Goal: Task Accomplishment & Management: Use online tool/utility

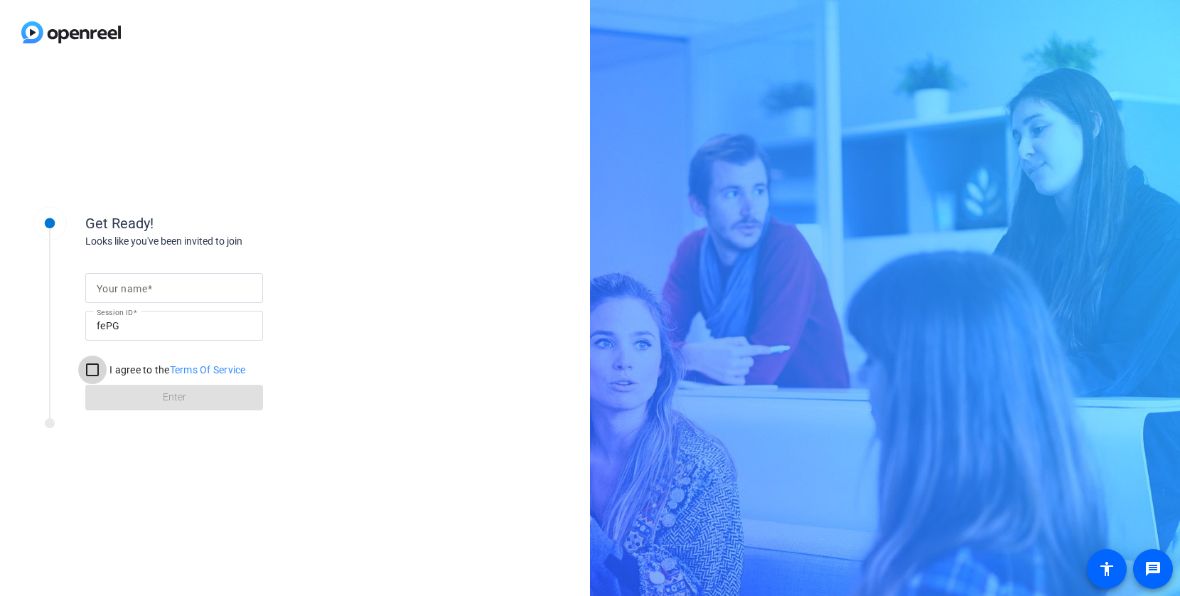
click at [102, 367] on input "I agree to the Terms Of Service" at bounding box center [92, 369] width 28 height 28
checkbox input "true"
click at [114, 391] on form "Your name Session ID fePG I agree to the Terms Of Service Enter" at bounding box center [174, 337] width 178 height 145
click at [148, 289] on span at bounding box center [149, 288] width 5 height 11
click at [148, 289] on input "Your name" at bounding box center [174, 287] width 155 height 17
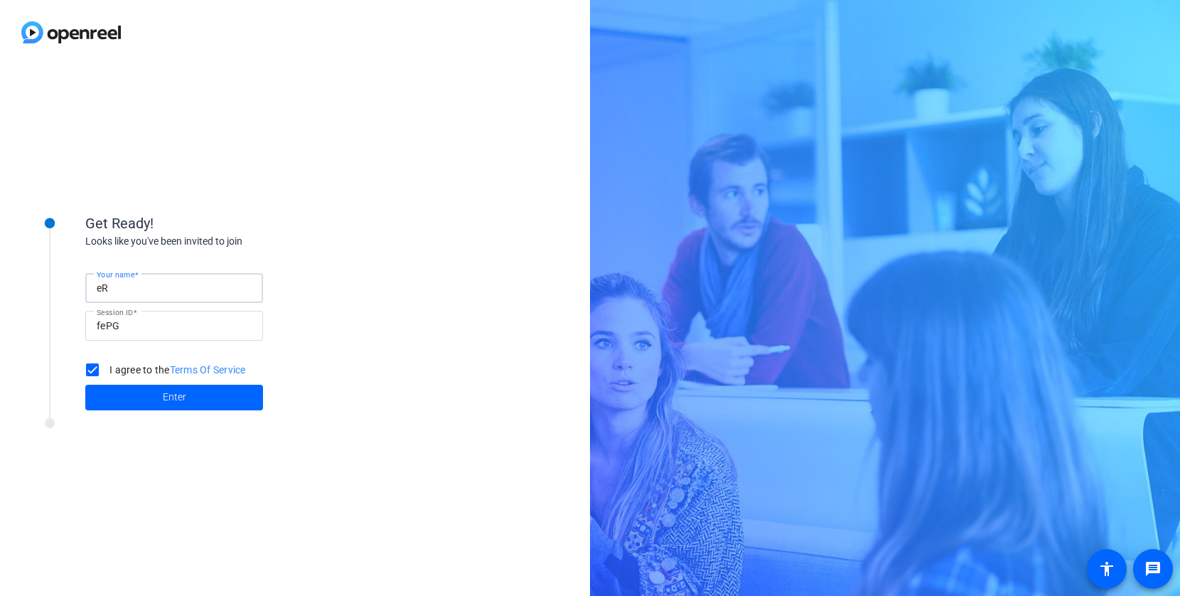
type input "e"
type input "[PERSON_NAME]"
click at [178, 388] on span at bounding box center [174, 397] width 178 height 34
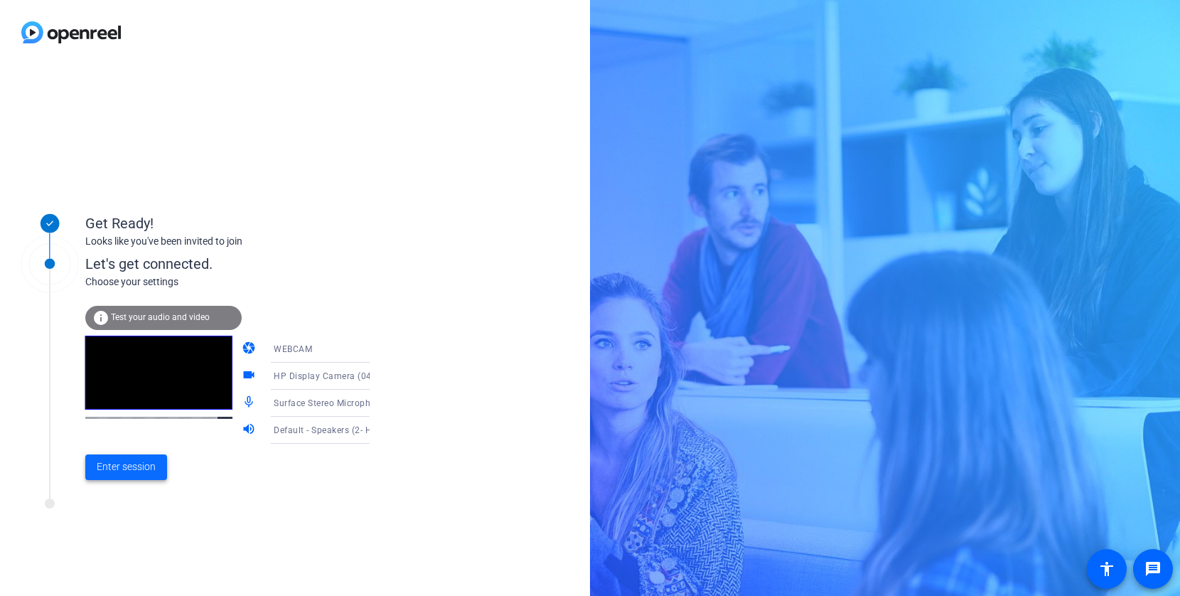
click at [139, 469] on span "Enter session" at bounding box center [126, 466] width 59 height 15
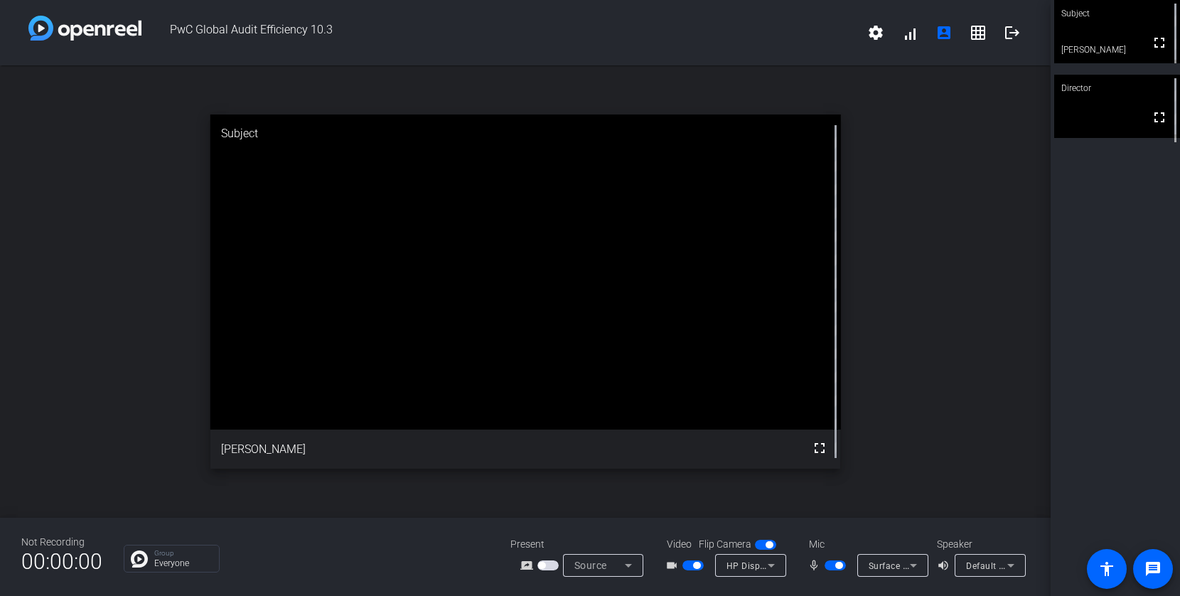
click at [1071, 120] on video at bounding box center [1117, 106] width 126 height 63
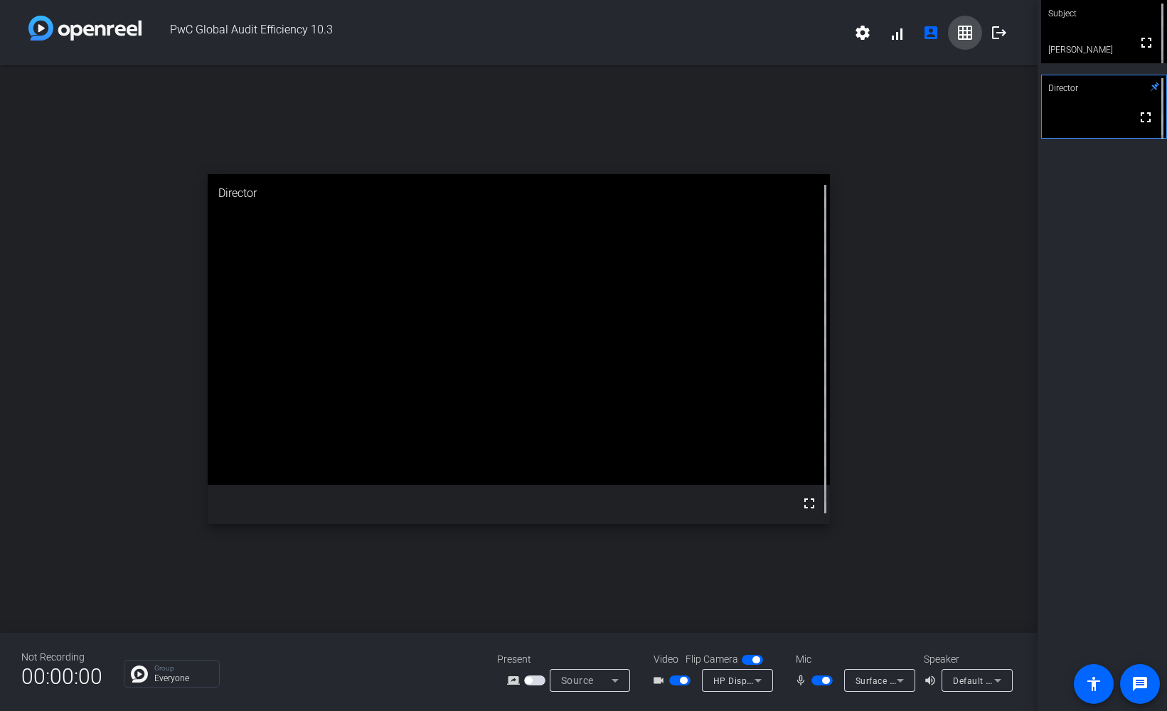
click at [975, 34] on span at bounding box center [965, 33] width 34 height 34
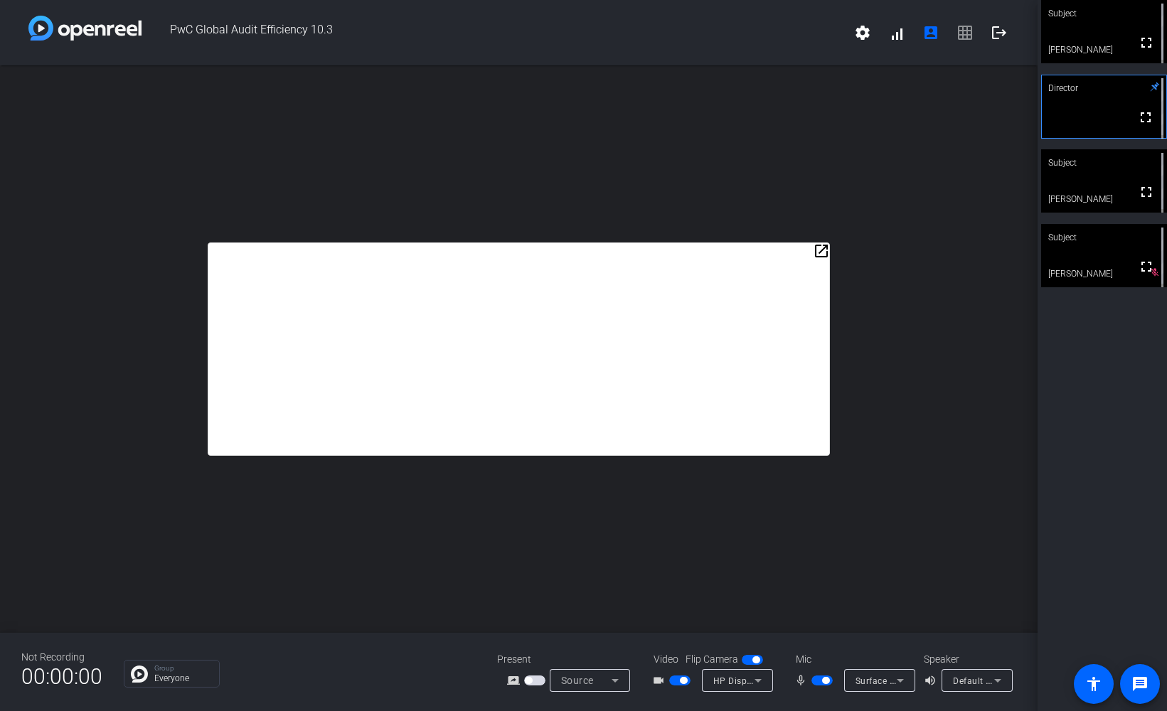
click at [820, 249] on mat-icon "open_in_new" at bounding box center [821, 250] width 17 height 17
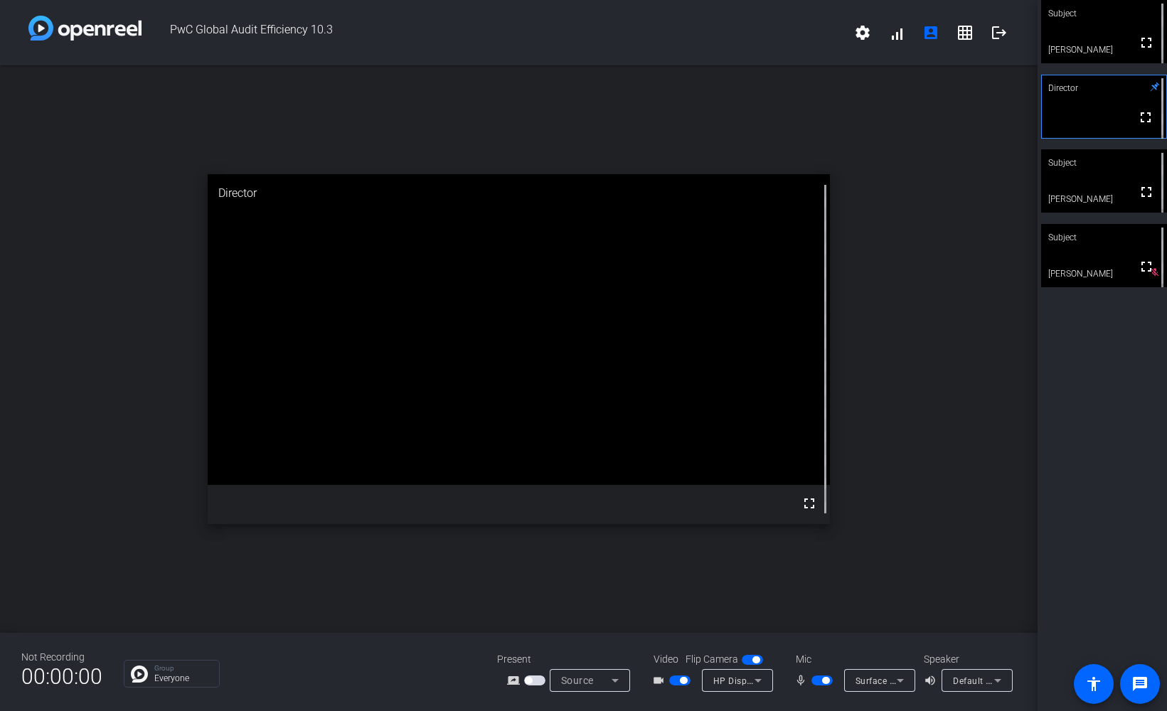
click at [1089, 24] on div "Subject" at bounding box center [1104, 13] width 126 height 27
click at [1122, 28] on video at bounding box center [1104, 32] width 124 height 63
click at [1089, 177] on video at bounding box center [1104, 180] width 126 height 63
click at [926, 414] on div "close Subject fullscreen [PERSON_NAME]" at bounding box center [518, 348] width 1037 height 567
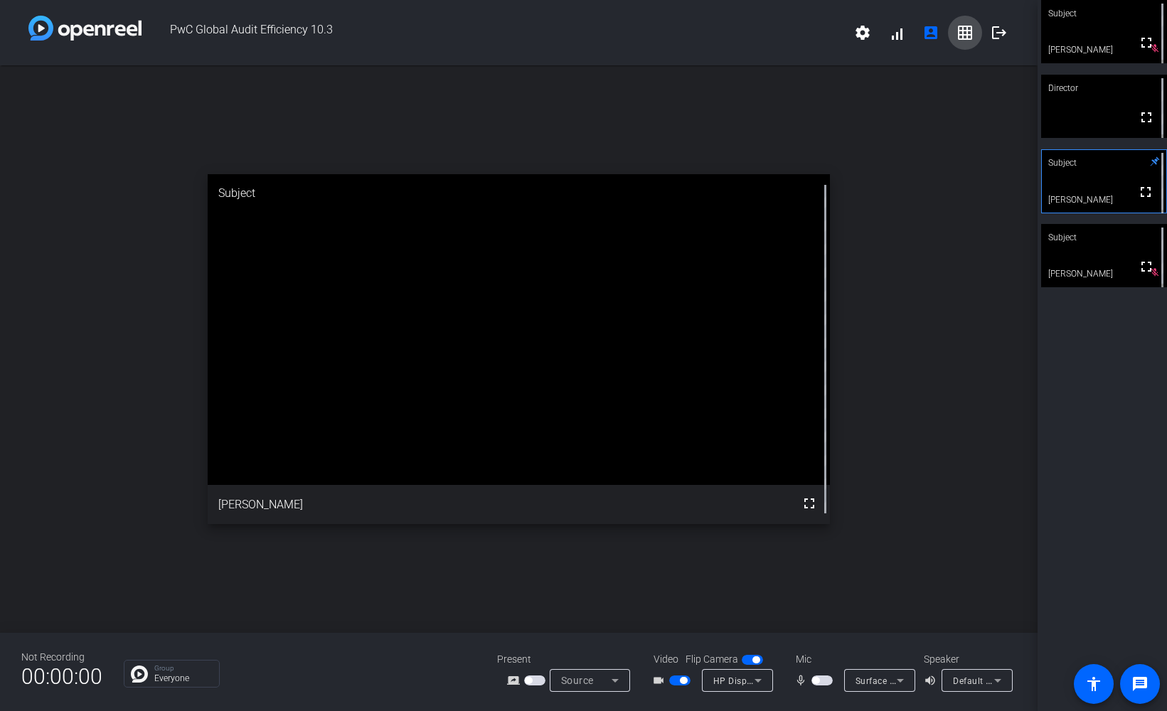
click at [968, 32] on mat-icon "grid_on" at bounding box center [964, 32] width 17 height 17
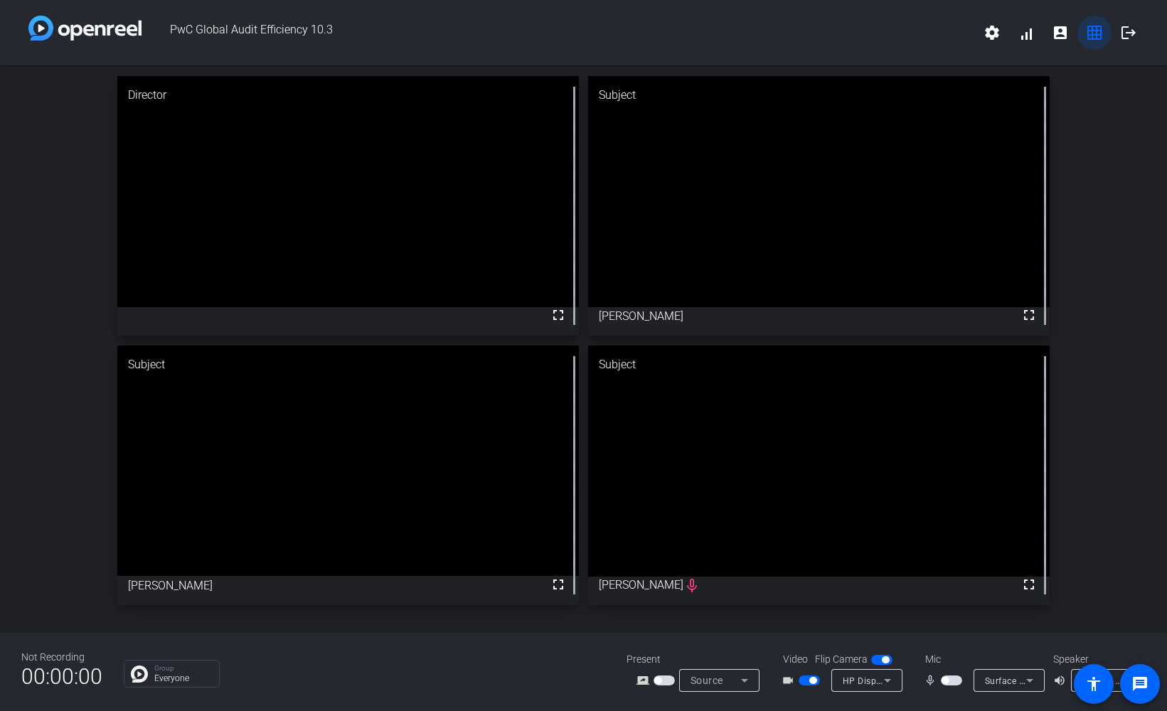
click at [1093, 45] on span at bounding box center [1094, 33] width 34 height 34
click at [919, 240] on video at bounding box center [818, 191] width 461 height 231
drag, startPoint x: 938, startPoint y: 223, endPoint x: 1066, endPoint y: 150, distance: 147.1
click at [1066, 150] on div "Director fullscreen Subject fullscreen [PERSON_NAME] Subject fullscreen [PERSON…" at bounding box center [583, 340] width 1167 height 550
click at [1030, 315] on mat-icon "fullscreen" at bounding box center [1028, 314] width 17 height 17
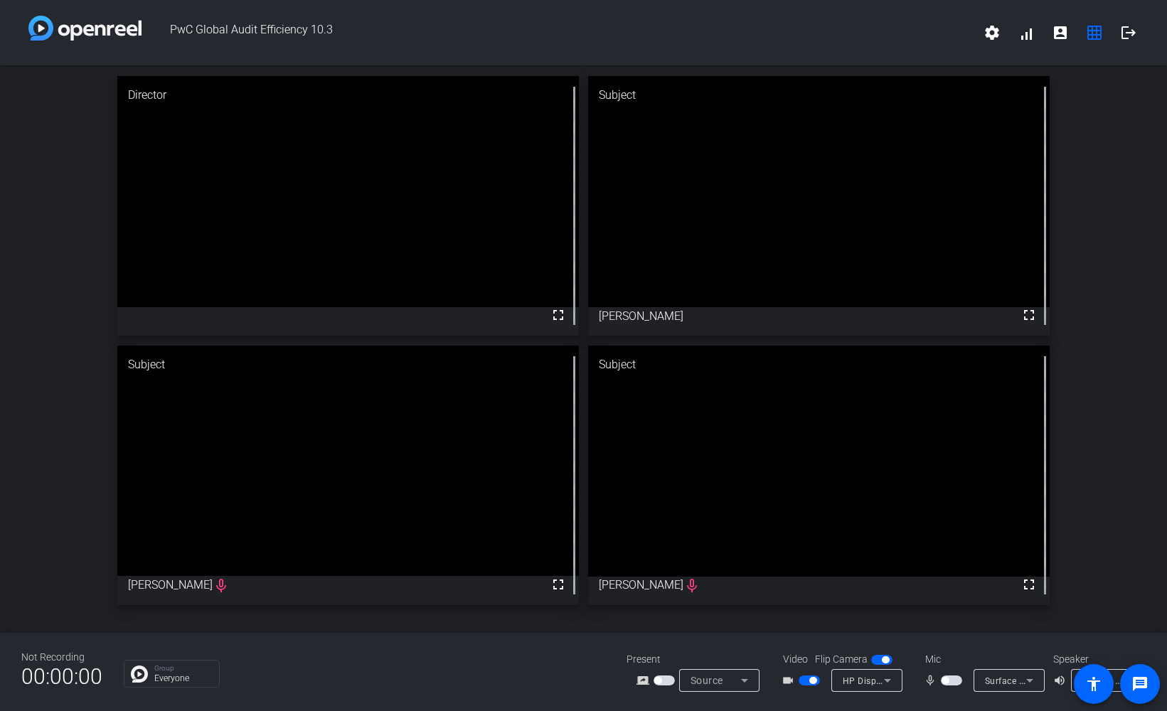
click at [751, 595] on icon at bounding box center [744, 680] width 17 height 17
click at [506, 595] on div at bounding box center [583, 355] width 1167 height 711
click at [1000, 36] on mat-icon "settings" at bounding box center [991, 32] width 17 height 17
click at [1094, 208] on div at bounding box center [583, 355] width 1167 height 711
click at [1096, 32] on mat-icon "grid_on" at bounding box center [1094, 32] width 17 height 17
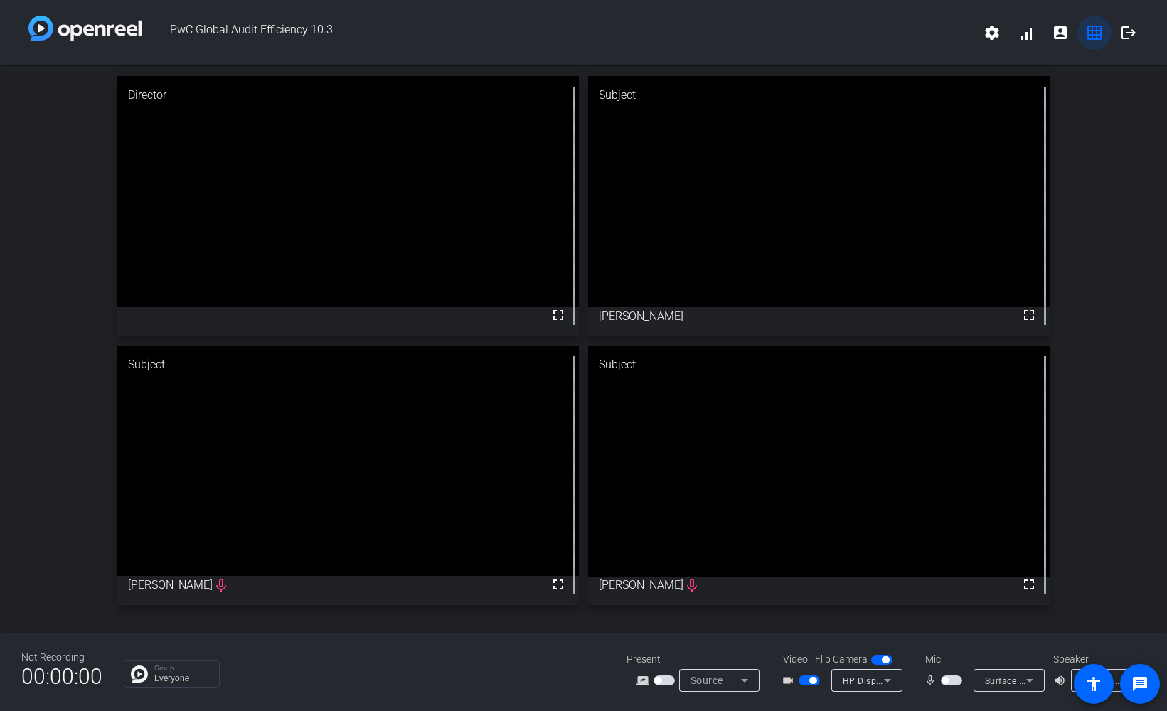
click at [1092, 40] on mat-icon "grid_on" at bounding box center [1094, 32] width 17 height 17
click at [1095, 41] on mat-icon "grid_on" at bounding box center [1094, 32] width 17 height 17
click at [1086, 176] on div "Director fullscreen Subject fullscreen [PERSON_NAME] Subject fullscreen [PERSON…" at bounding box center [583, 340] width 1167 height 550
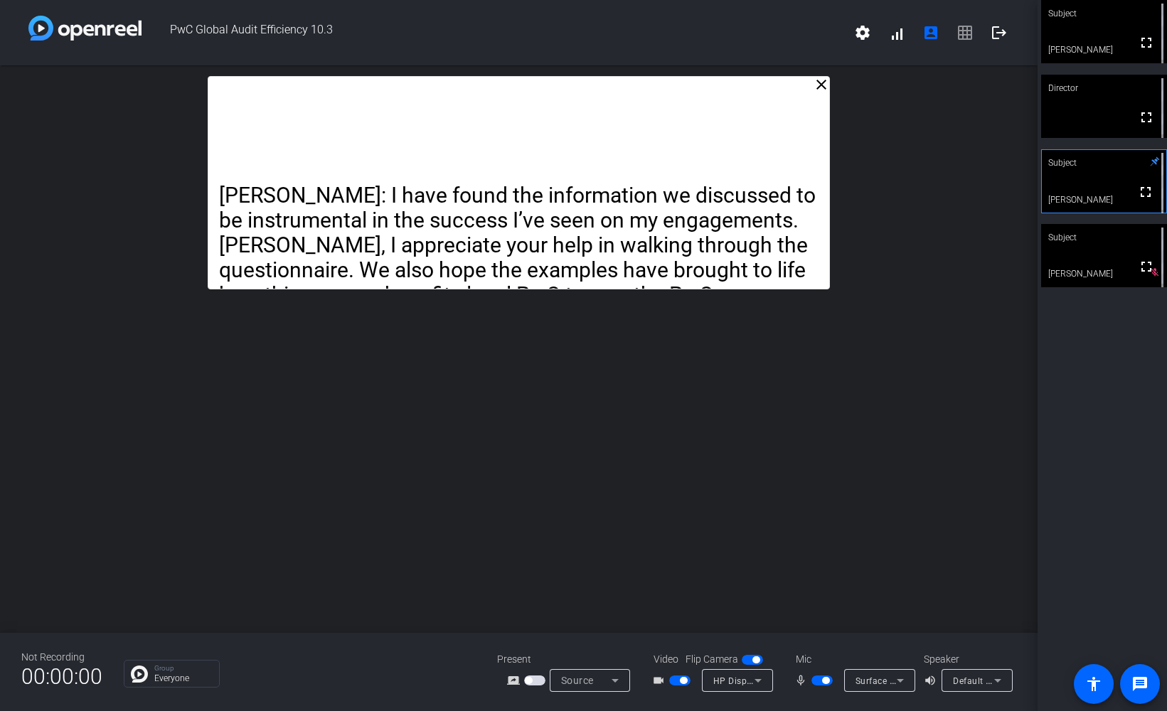
click at [924, 447] on div "close [PERSON_NAME]: I have found the information we discussed to be instrument…" at bounding box center [518, 348] width 1037 height 567
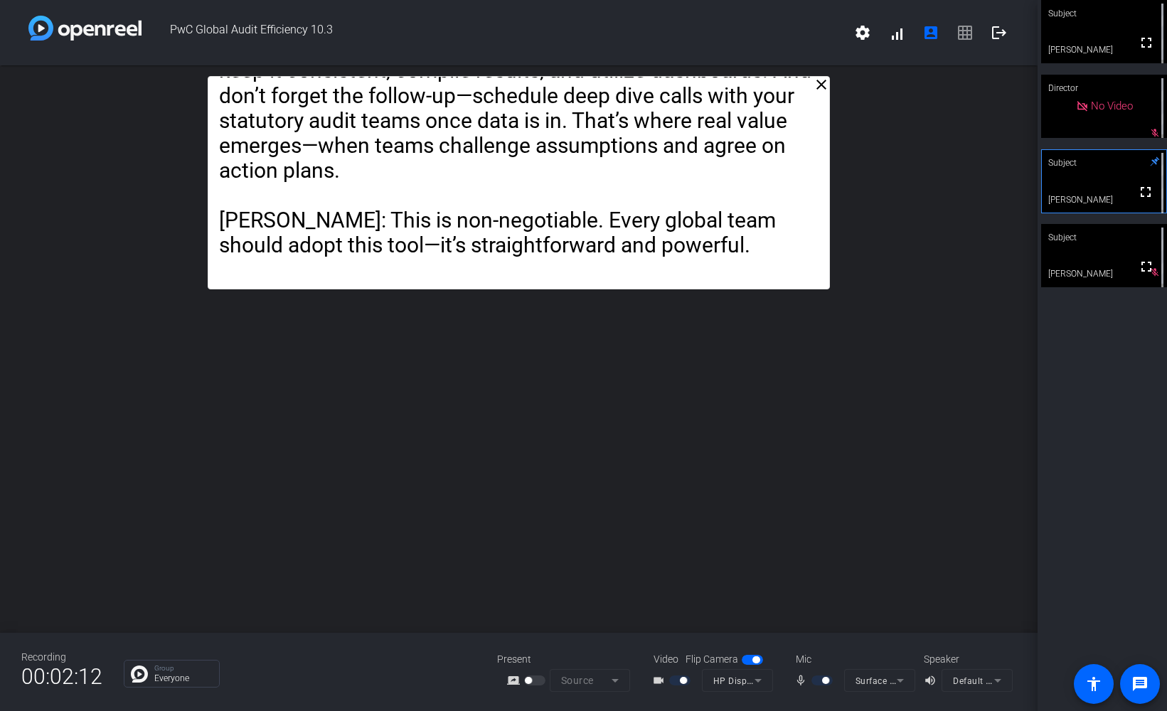
click at [867, 400] on div "close [PERSON_NAME]: I have found the information we discussed to be instrument…" at bounding box center [518, 348] width 1037 height 567
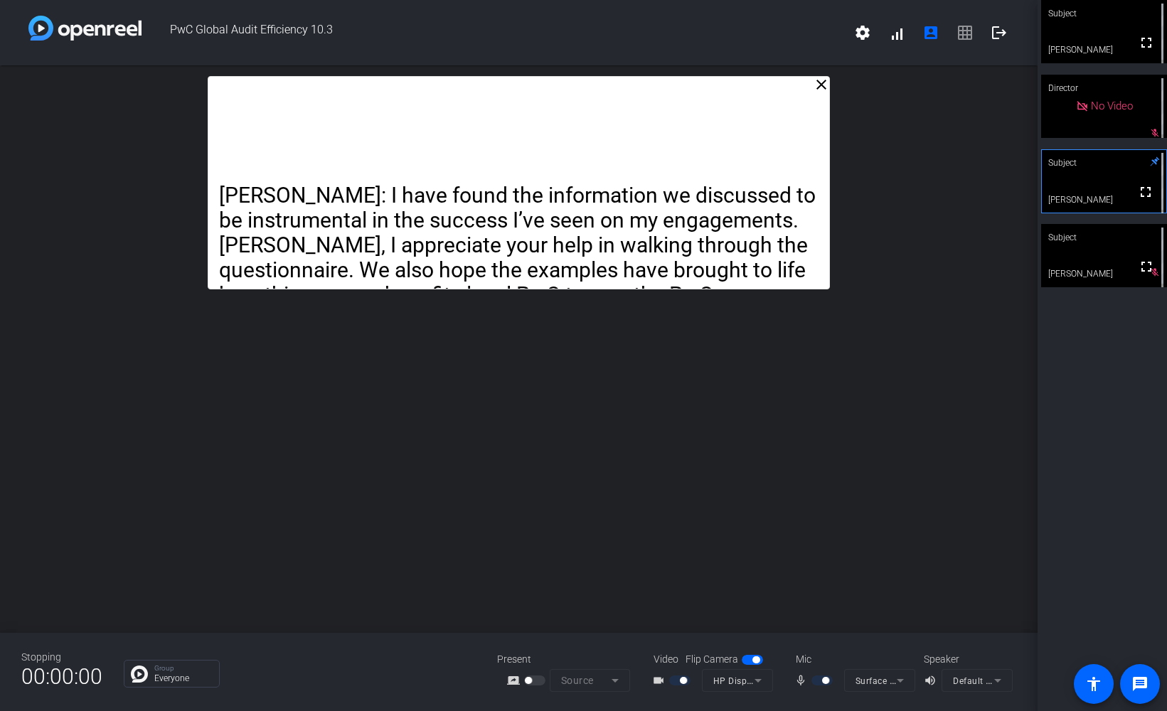
click at [870, 320] on div "close [PERSON_NAME]: I have found the information we discussed to be instrument…" at bounding box center [518, 348] width 1037 height 567
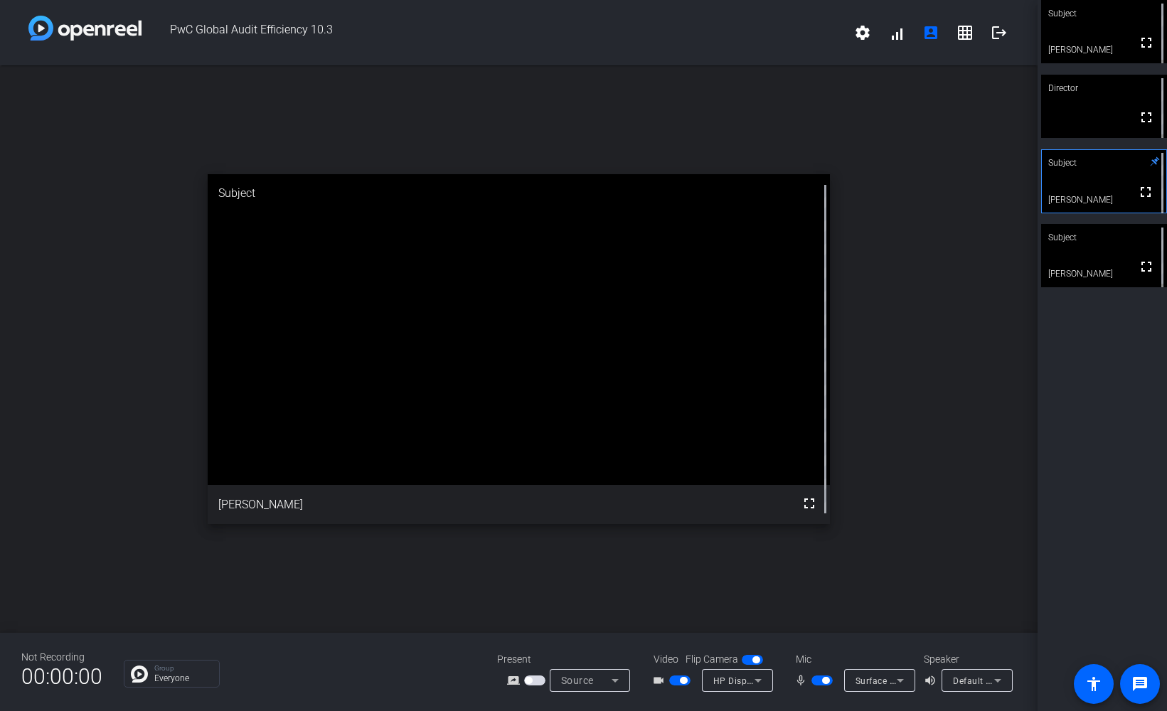
click at [919, 472] on div "close Subject fullscreen [PERSON_NAME]" at bounding box center [518, 348] width 1037 height 567
click at [555, 164] on div "close Subject fullscreen [PERSON_NAME]" at bounding box center [518, 348] width 1037 height 567
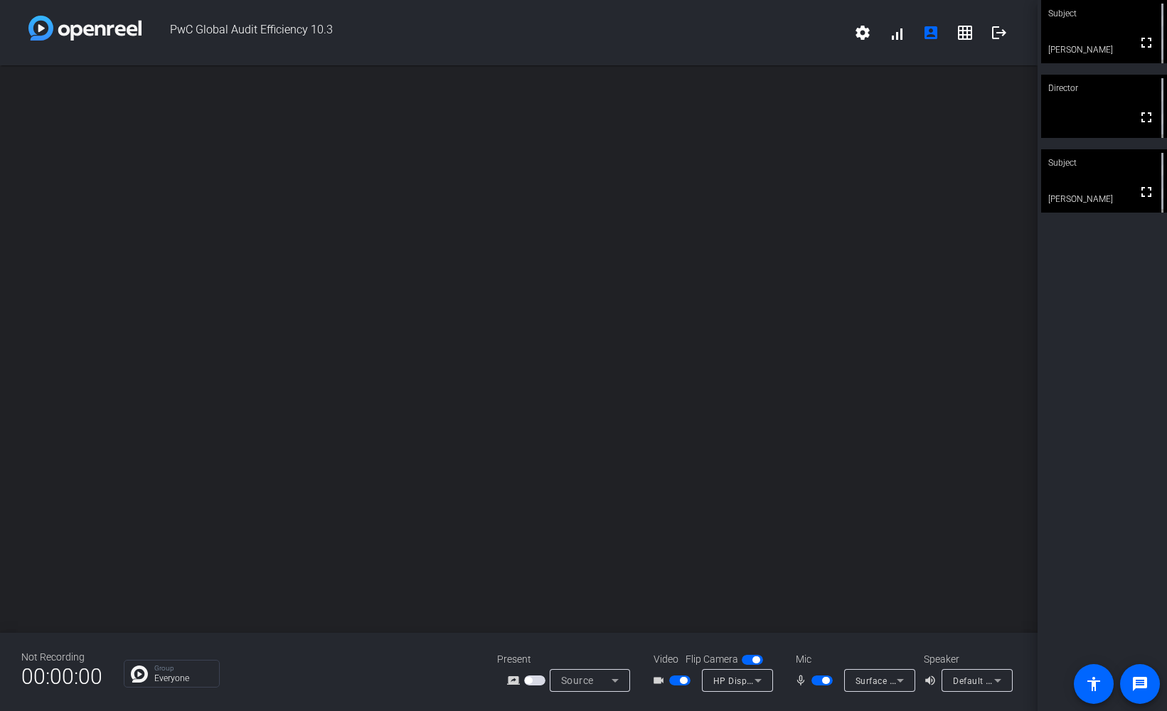
click at [943, 333] on div "close" at bounding box center [518, 348] width 1037 height 567
click at [713, 529] on div "close" at bounding box center [518, 348] width 1037 height 567
drag, startPoint x: 469, startPoint y: 474, endPoint x: 432, endPoint y: 452, distance: 42.1
click at [469, 474] on div "close" at bounding box center [518, 348] width 1037 height 567
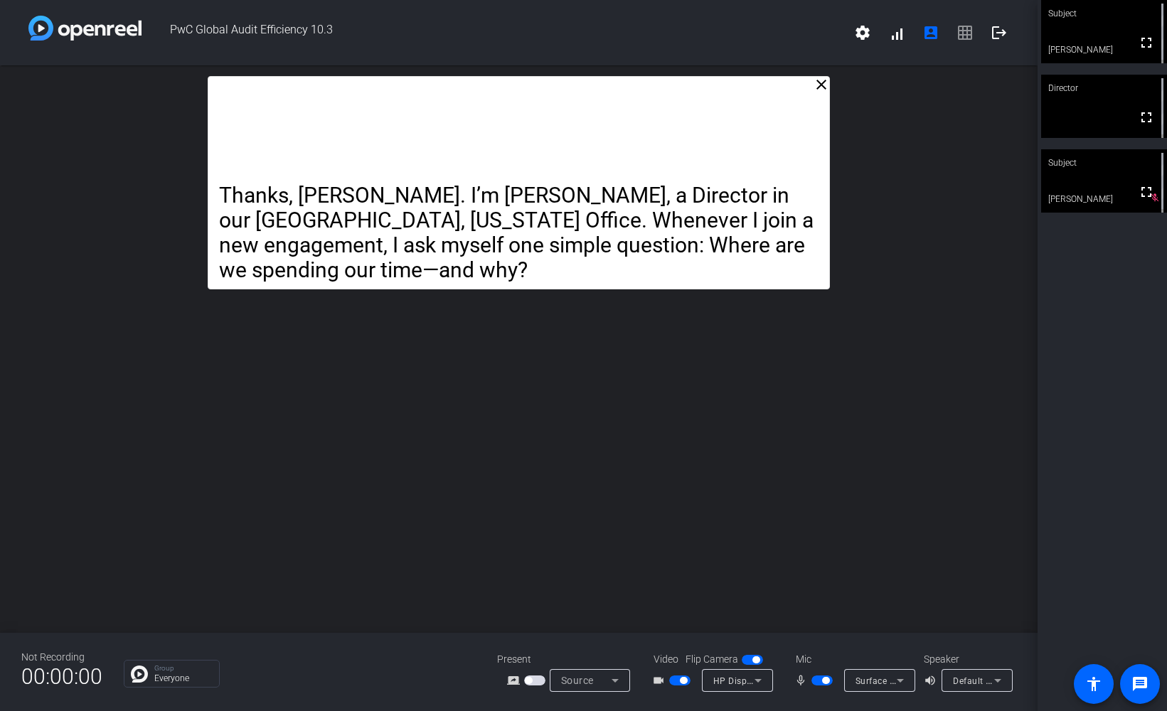
click at [909, 421] on div "close Thanks, [PERSON_NAME]. I’m [PERSON_NAME], a Director in our [GEOGRAPHIC_D…" at bounding box center [518, 348] width 1037 height 567
click at [889, 395] on div "close Thanks, [PERSON_NAME]. I’m [PERSON_NAME], a Director in our [GEOGRAPHIC_D…" at bounding box center [518, 348] width 1037 height 567
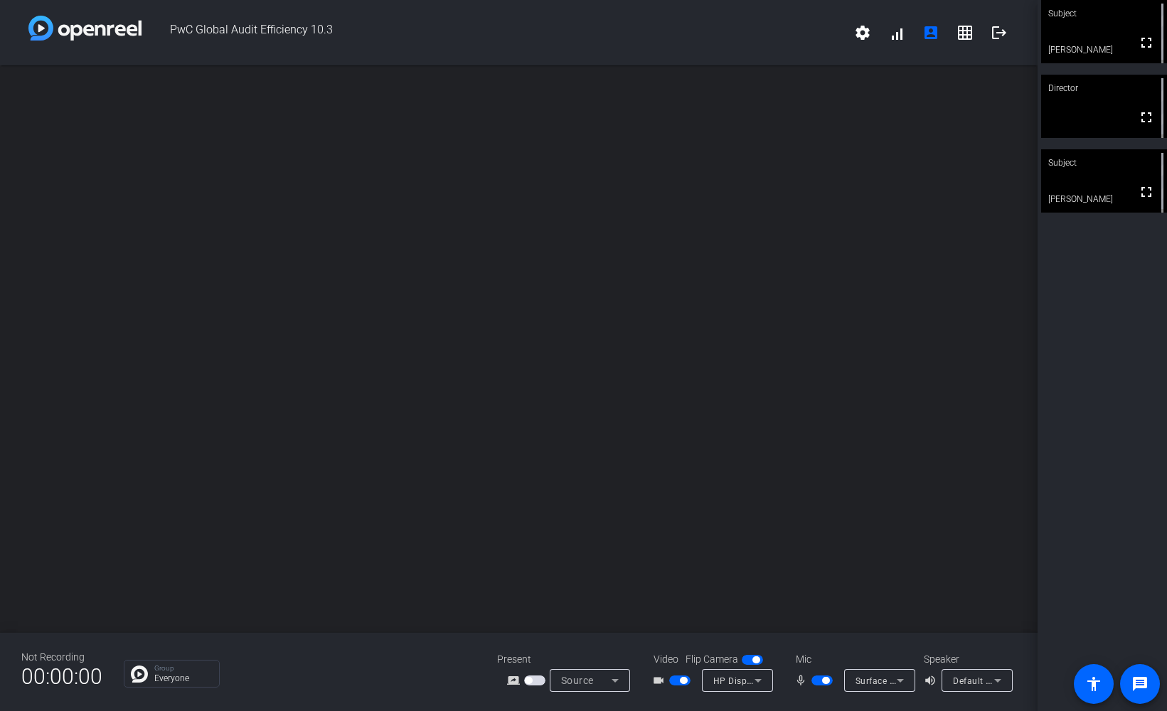
click at [293, 304] on div "close" at bounding box center [518, 348] width 1037 height 567
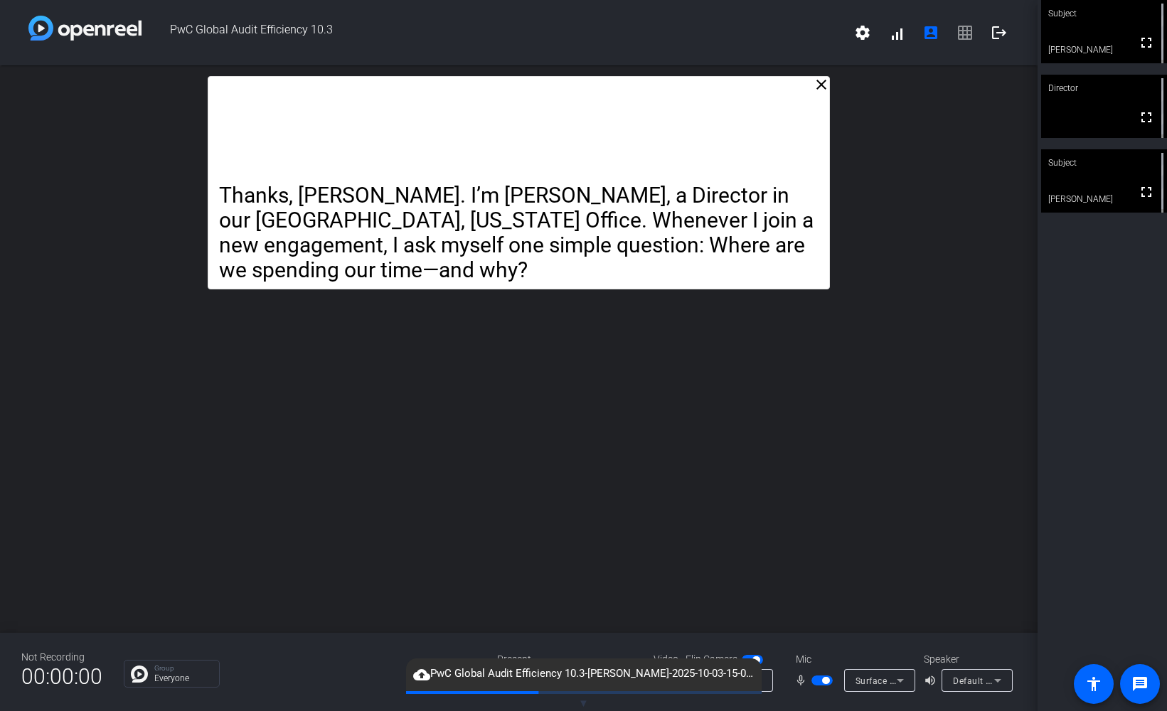
click at [676, 435] on div "close Thanks, [PERSON_NAME]. I’m [PERSON_NAME], a Director in our [GEOGRAPHIC_D…" at bounding box center [518, 348] width 1037 height 567
click at [508, 557] on div "close Thanks, [PERSON_NAME]. I’m [PERSON_NAME], a Director in our [GEOGRAPHIC_D…" at bounding box center [518, 348] width 1037 height 567
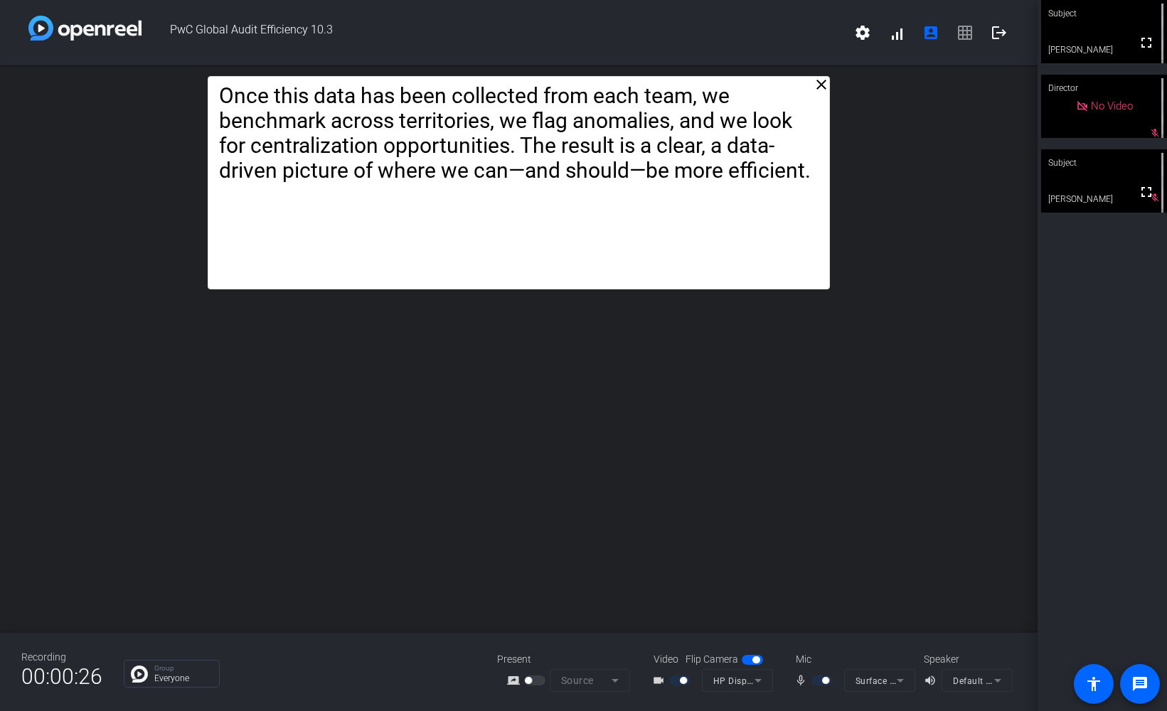
click at [873, 437] on div "close Thanks, [PERSON_NAME]. I’m [PERSON_NAME], a Director in our [GEOGRAPHIC_D…" at bounding box center [518, 348] width 1037 height 567
click at [917, 431] on div "close Thanks, [PERSON_NAME]. I’m [PERSON_NAME], a Director in our [GEOGRAPHIC_D…" at bounding box center [518, 348] width 1037 height 567
